Goal: Information Seeking & Learning: Learn about a topic

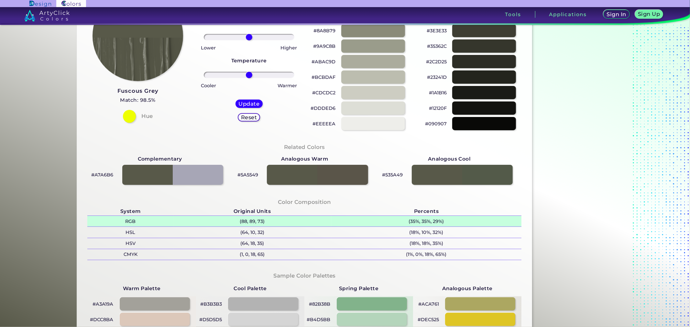
scroll to position [144, 0]
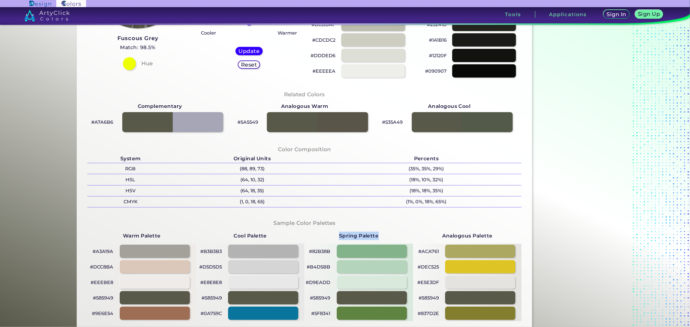
drag, startPoint x: 378, startPoint y: 235, endPoint x: 338, endPoint y: 234, distance: 39.8
click at [338, 234] on div "Spring Palette #82B38B #B4D5BB #D9EADD #585949 #5F8341" at bounding box center [358, 274] width 109 height 93
drag, startPoint x: 493, startPoint y: 232, endPoint x: 418, endPoint y: 236, distance: 75.4
click at [422, 234] on div "Analogous Palette #ACA761 #DEC525 #E5E3DF #585949 #837D2E" at bounding box center [467, 274] width 109 height 93
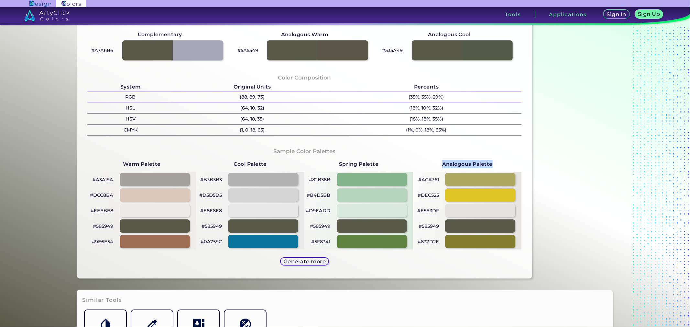
drag, startPoint x: 439, startPoint y: 162, endPoint x: 492, endPoint y: 158, distance: 52.8
click at [492, 158] on div "Analogous Palette #ACA761 #DEC525 #E5E3DF #585949 #837D2E" at bounding box center [467, 202] width 109 height 93
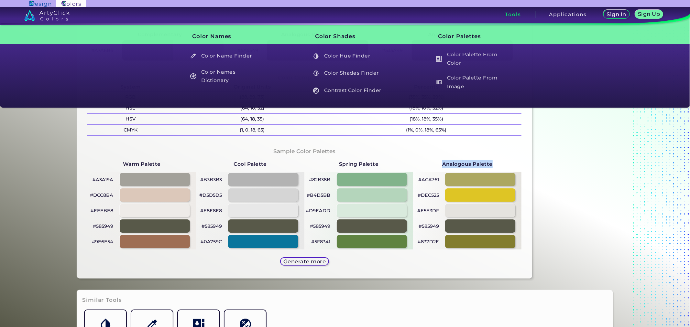
copy strong "Analogous Palette"
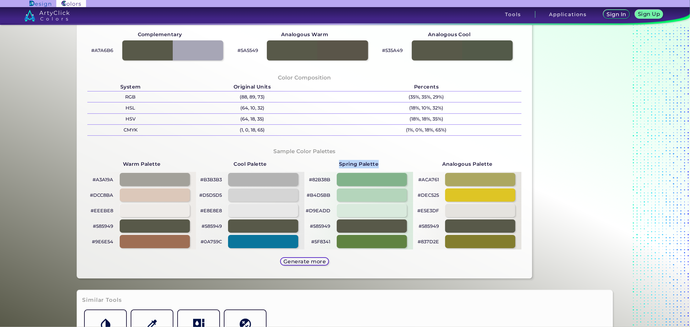
drag, startPoint x: 380, startPoint y: 166, endPoint x: 338, endPoint y: 166, distance: 42.7
click at [338, 166] on div "Spring Palette #82B38B #B4D5BB #D9EADD #585949 #5F8341" at bounding box center [358, 202] width 109 height 93
copy strong "Spring Palette"
click at [474, 259] on div "Sample Color Palettes Warm Palette #A3A19A #DCC8BA #EEEBE8 #585949 #9E6E54 Cool…" at bounding box center [304, 207] width 444 height 133
click at [307, 261] on h5 "Generate more" at bounding box center [304, 261] width 38 height 5
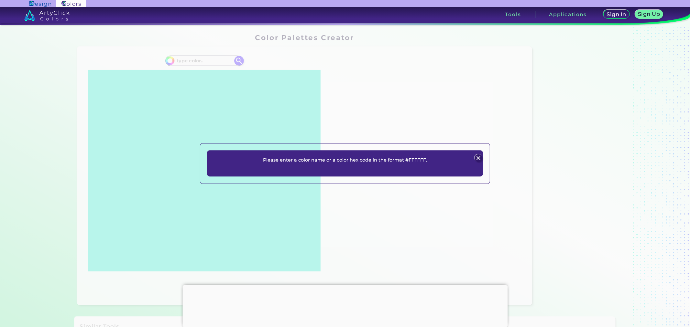
scroll to position [323, 0]
